Goal: Information Seeking & Learning: Learn about a topic

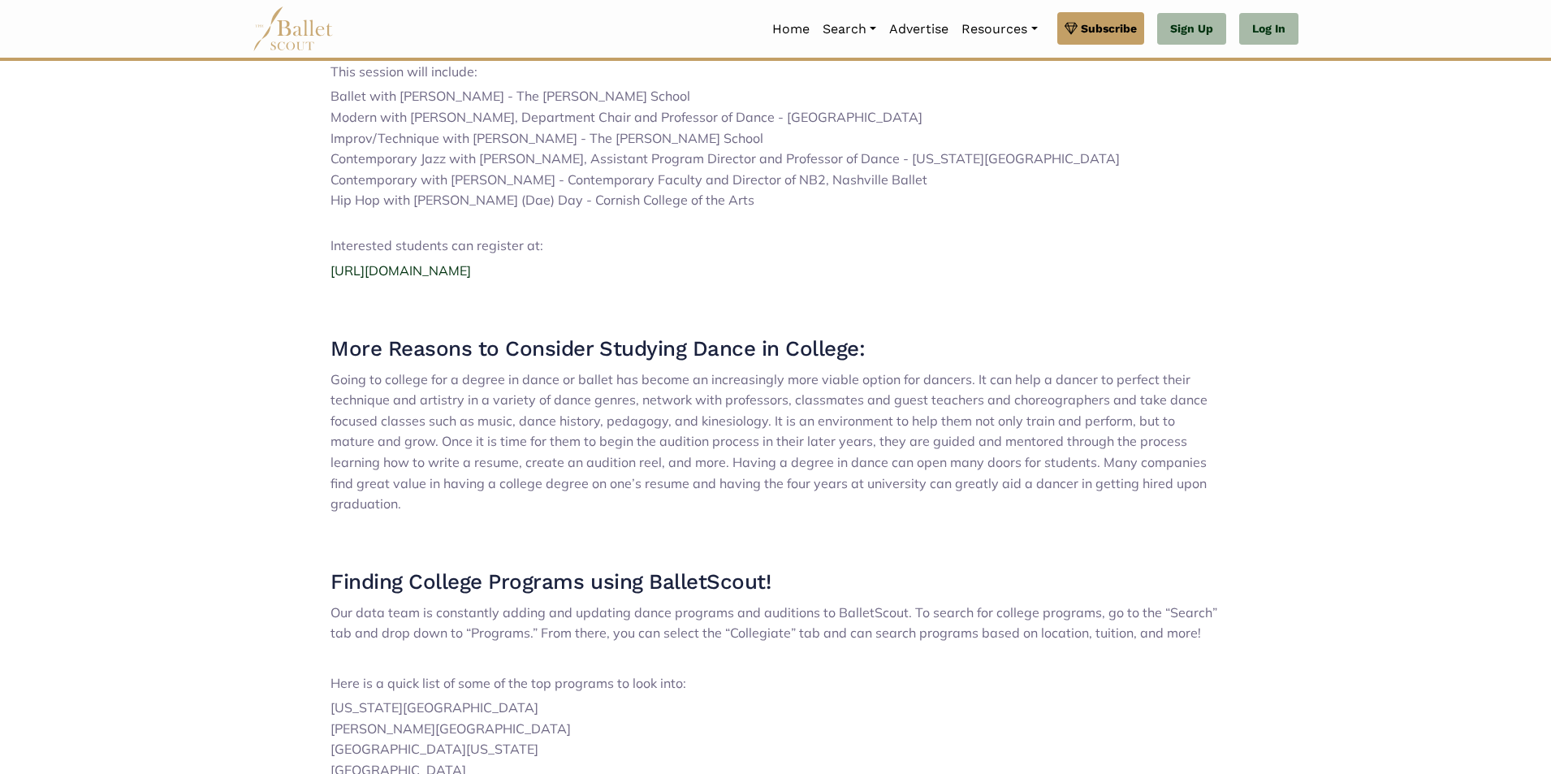
scroll to position [2012, 0]
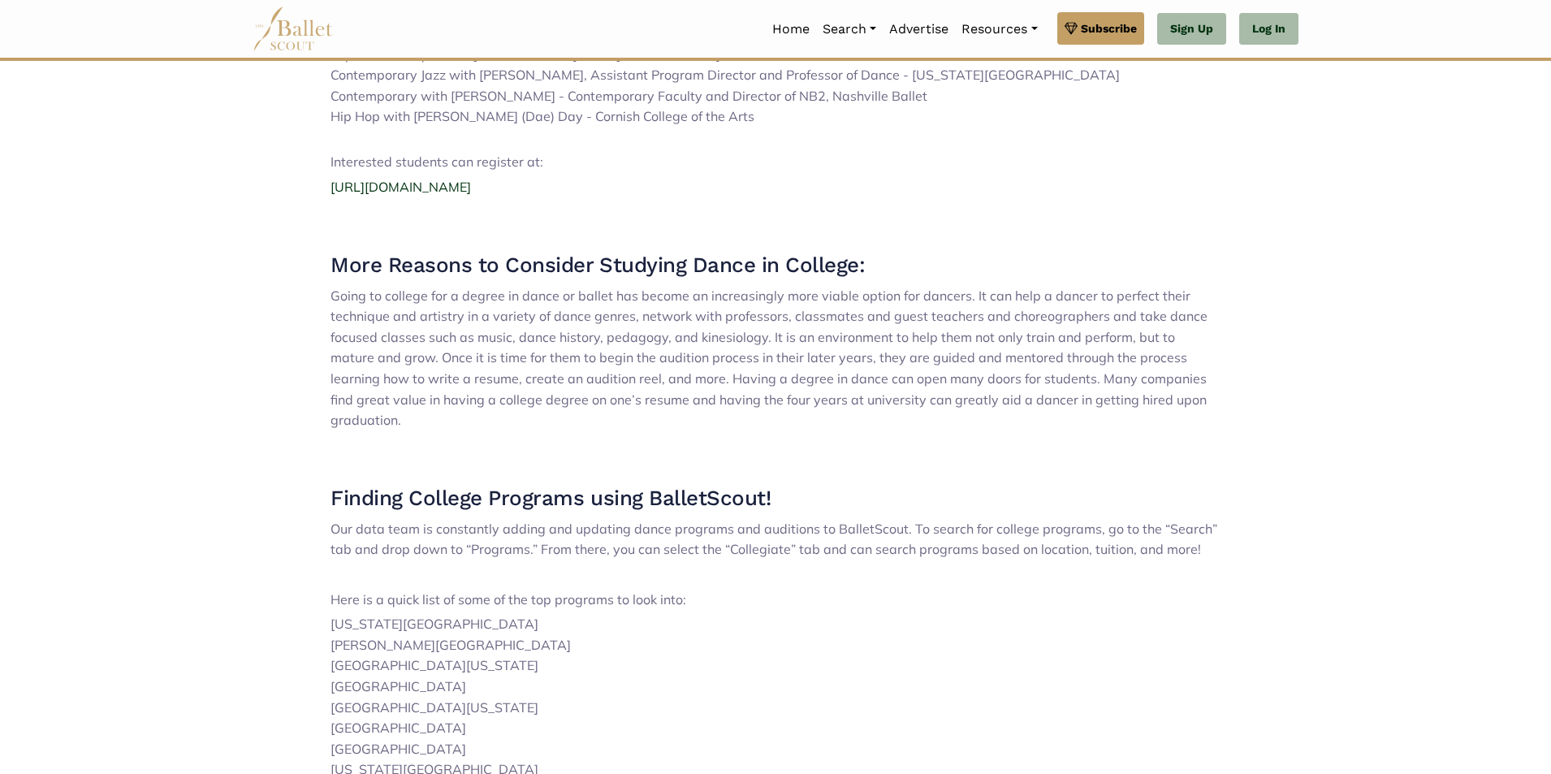
scroll to position [2094, 0]
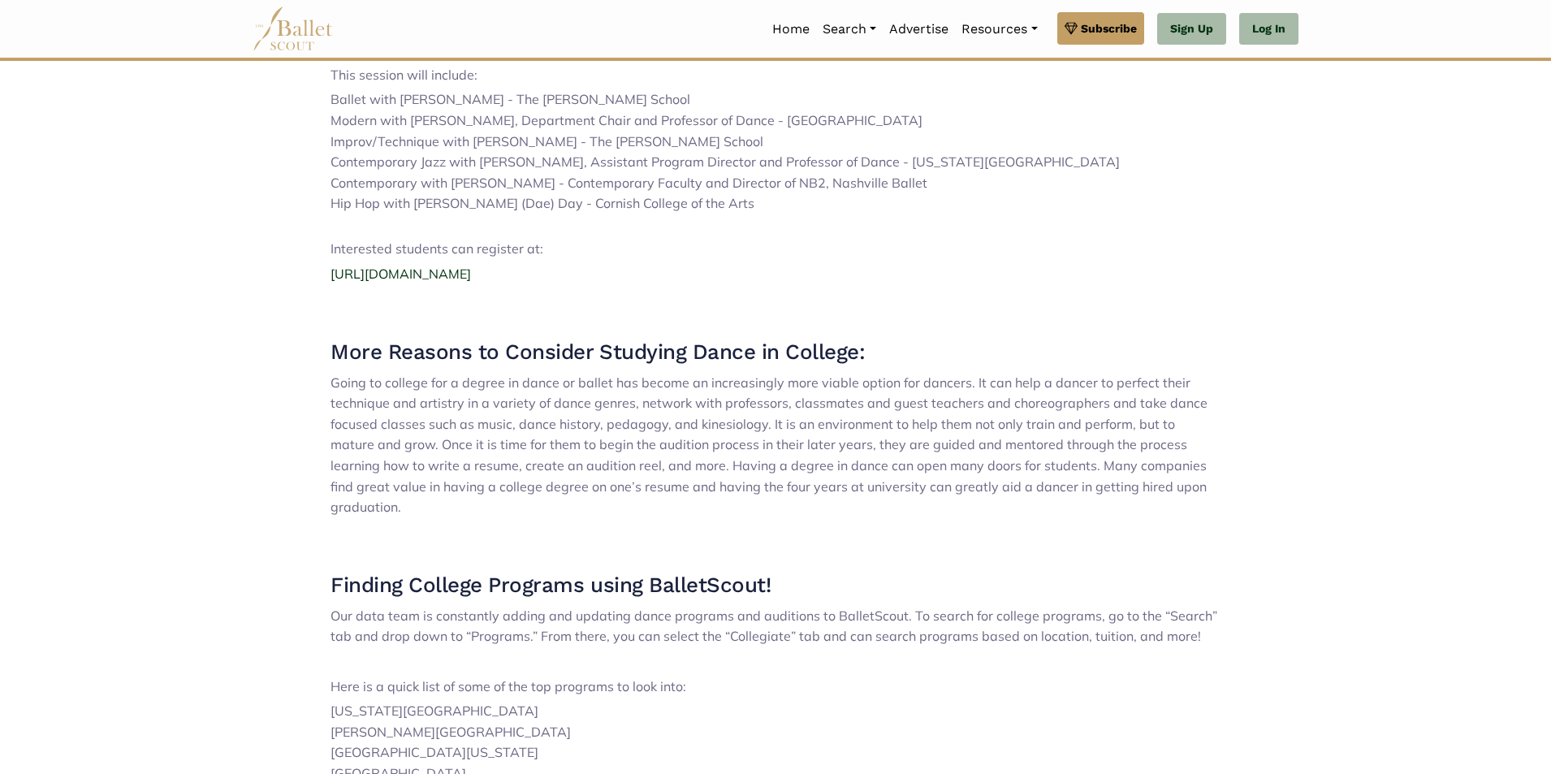
scroll to position [2012, 0]
